Goal: Book appointment/travel/reservation

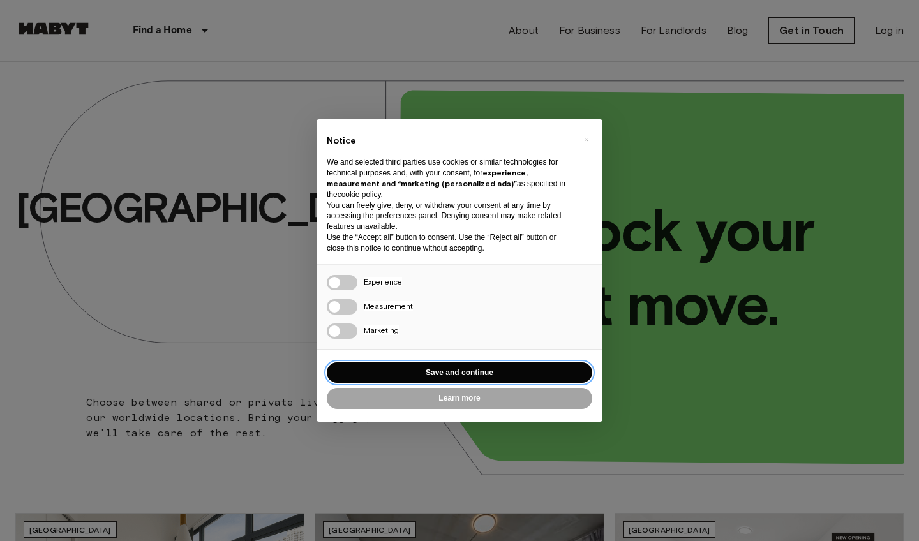
click at [469, 368] on button "Save and continue" at bounding box center [459, 372] width 265 height 21
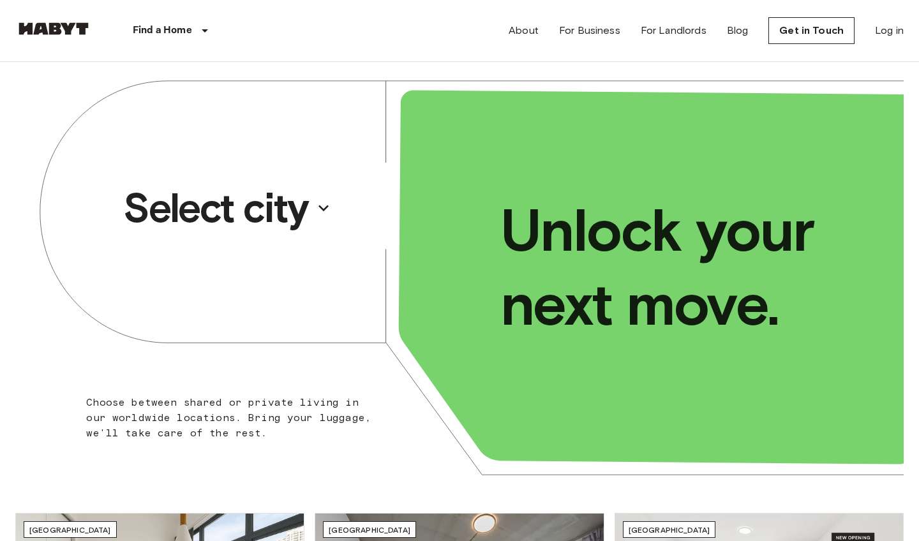
click at [275, 201] on p "Select city" at bounding box center [215, 207] width 185 height 51
